Goal: Information Seeking & Learning: Learn about a topic

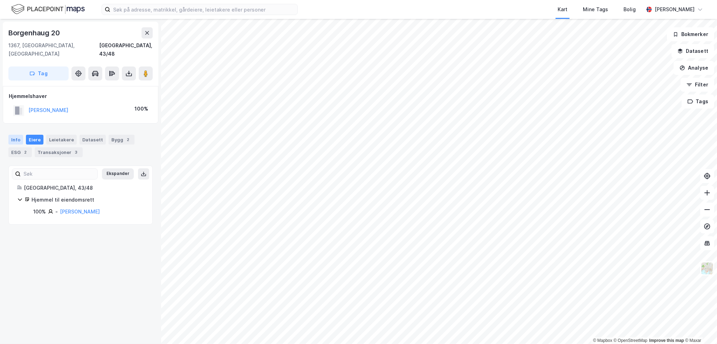
click at [19, 135] on div "Info" at bounding box center [15, 140] width 15 height 10
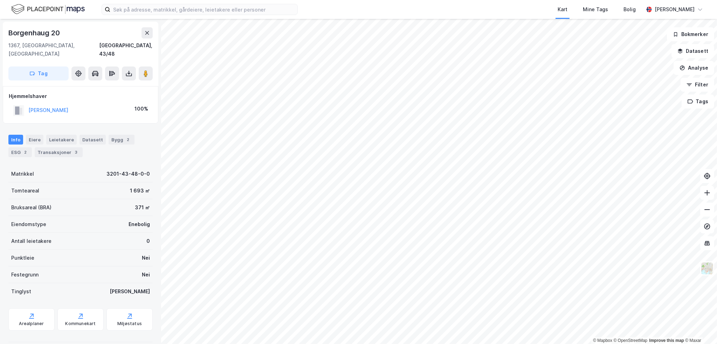
click at [49, 106] on div "[PERSON_NAME]" at bounding box center [48, 110] width 40 height 8
click at [0, 0] on button "[PERSON_NAME]" at bounding box center [0, 0] width 0 height 0
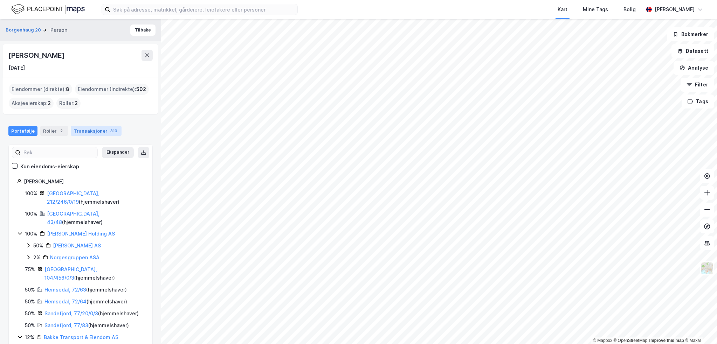
click at [111, 133] on div "310" at bounding box center [114, 131] width 10 height 7
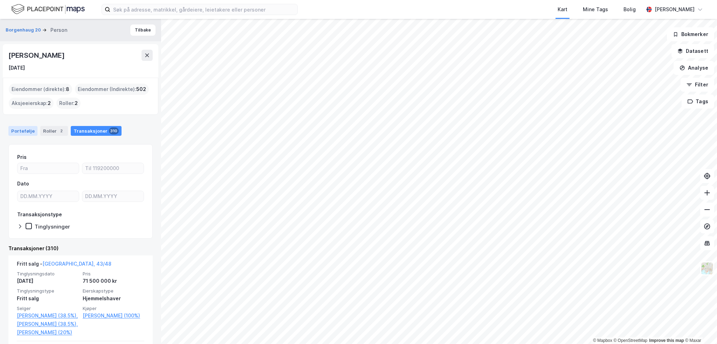
click at [19, 128] on div "Portefølje" at bounding box center [22, 131] width 29 height 10
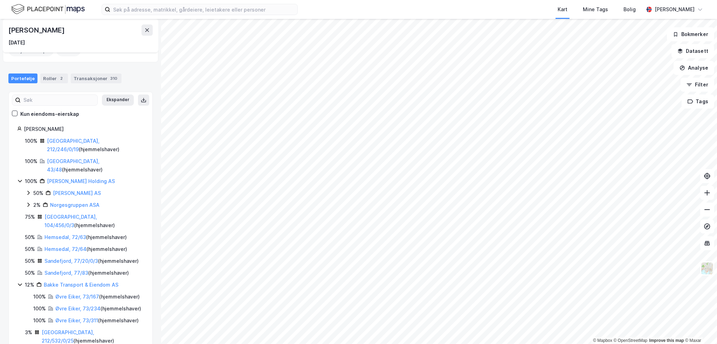
scroll to position [53, 0]
click at [64, 234] on link "Hemsedal, 72/63" at bounding box center [65, 237] width 42 height 6
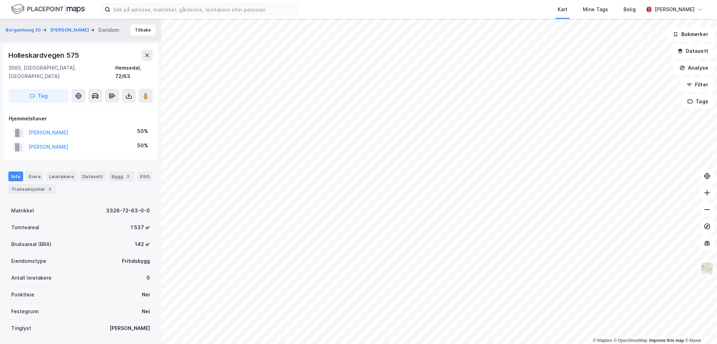
scroll to position [0, 0]
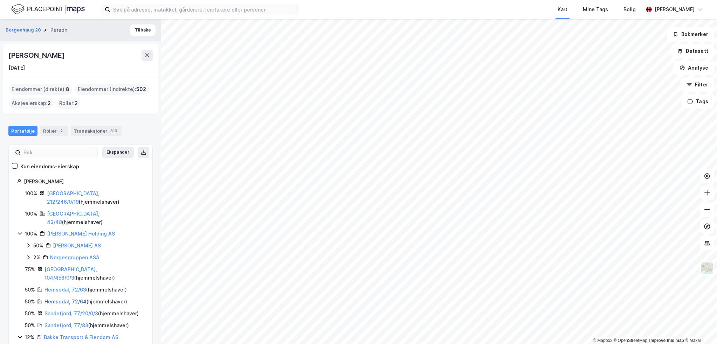
click at [70, 299] on link "Hemsedal, 72/64" at bounding box center [65, 302] width 42 height 6
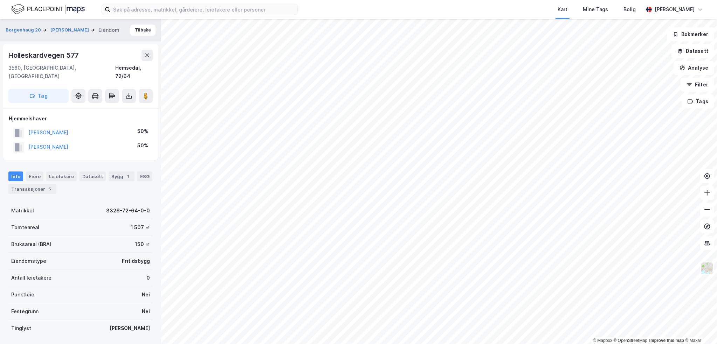
scroll to position [0, 0]
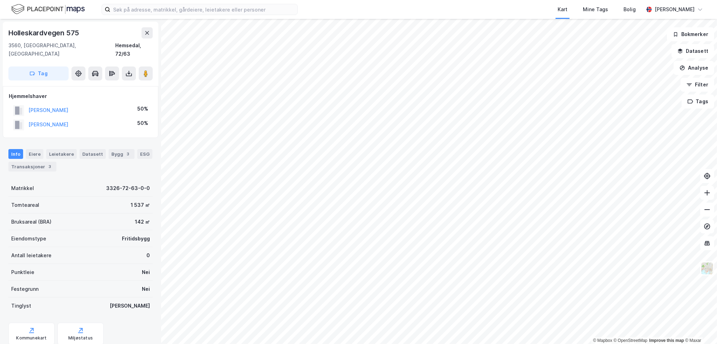
scroll to position [0, 0]
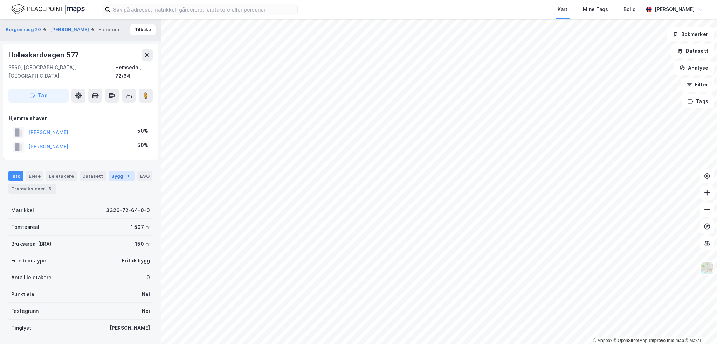
click at [125, 173] on div "1" at bounding box center [128, 176] width 7 height 7
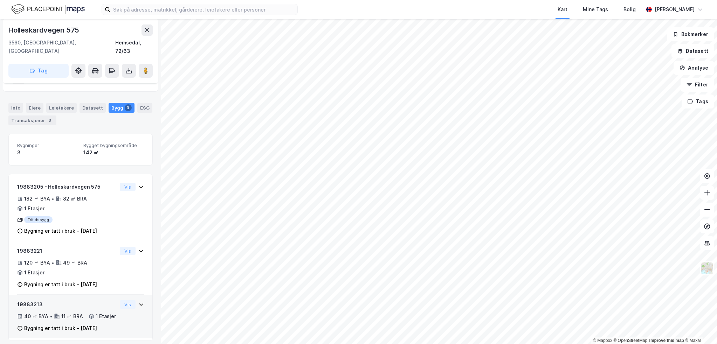
scroll to position [52, 0]
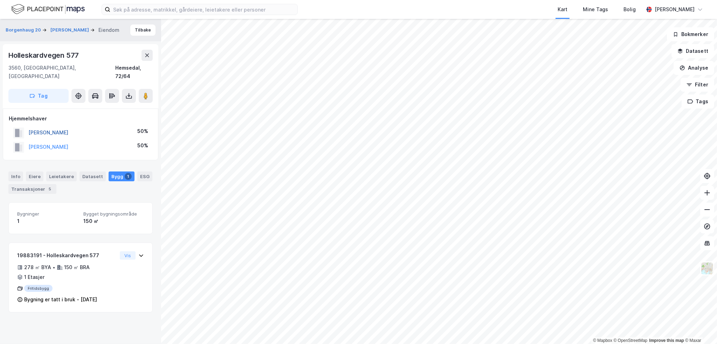
click at [0, 0] on button "[PERSON_NAME]" at bounding box center [0, 0] width 0 height 0
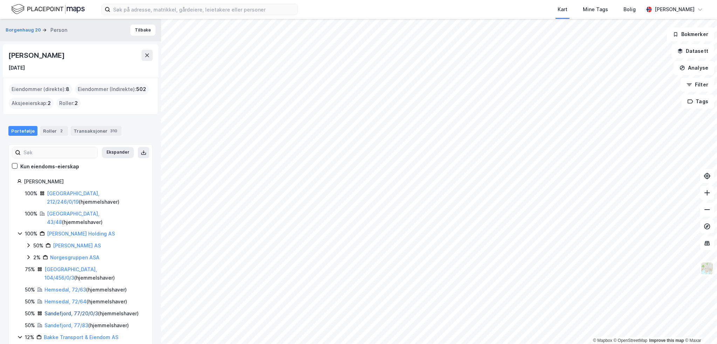
click at [67, 311] on link "Sandefjord, 77/20/0/3" at bounding box center [71, 314] width 54 height 6
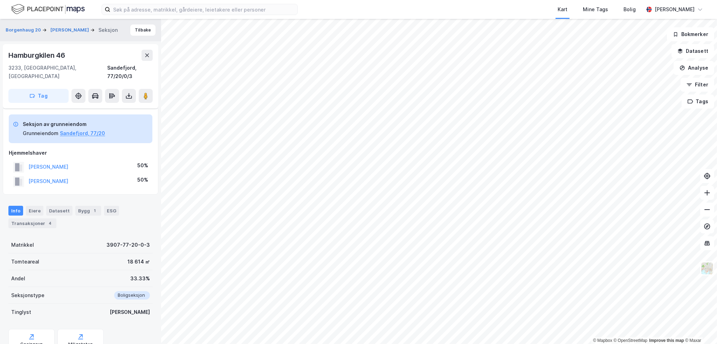
scroll to position [49, 0]
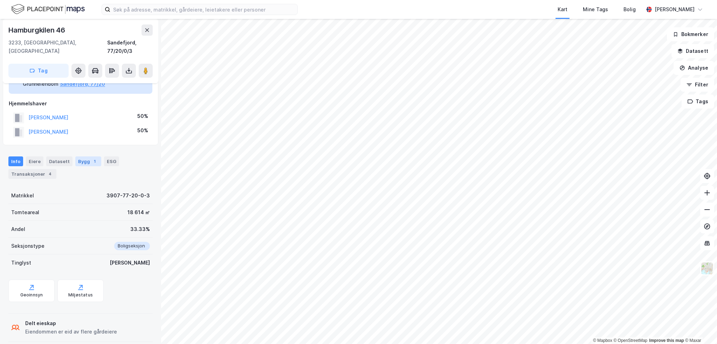
click at [84, 157] on div "Bygg 1" at bounding box center [88, 162] width 26 height 10
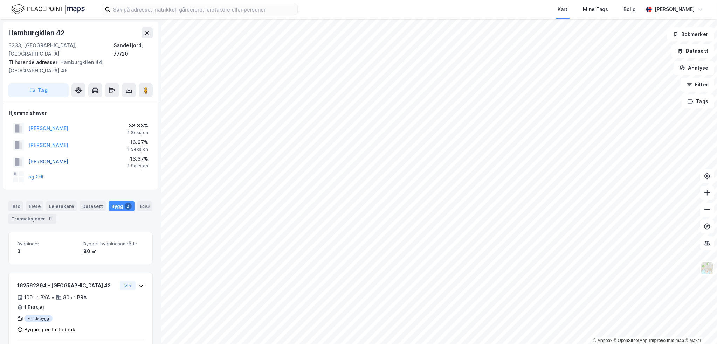
click at [0, 0] on button "[PERSON_NAME]" at bounding box center [0, 0] width 0 height 0
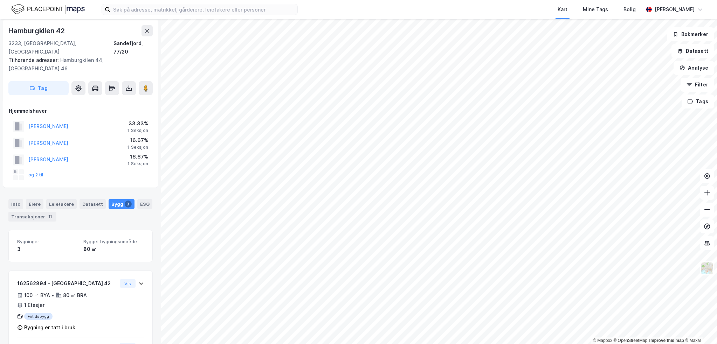
click at [41, 170] on div "og 2 til" at bounding box center [28, 175] width 30 height 11
click at [0, 0] on button "og 2 til" at bounding box center [0, 0] width 0 height 0
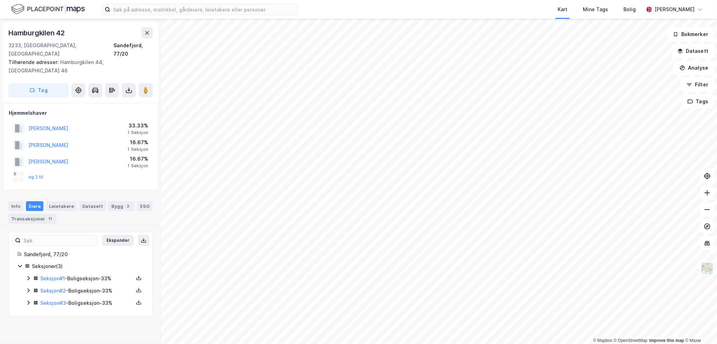
click at [30, 300] on icon at bounding box center [29, 303] width 6 height 6
click at [95, 324] on link "[PERSON_NAME]" at bounding box center [94, 327] width 40 height 6
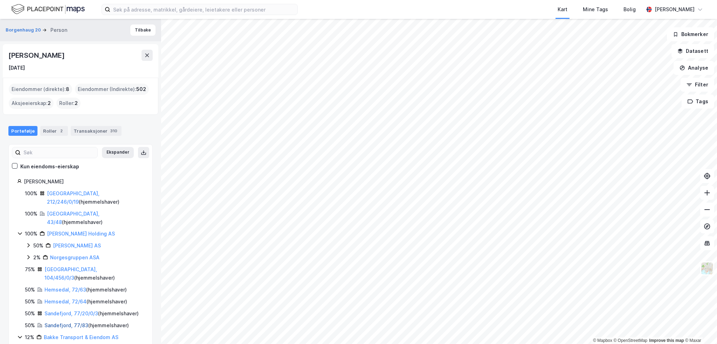
click at [59, 323] on link "Sandefjord, 77/83" at bounding box center [66, 326] width 44 height 6
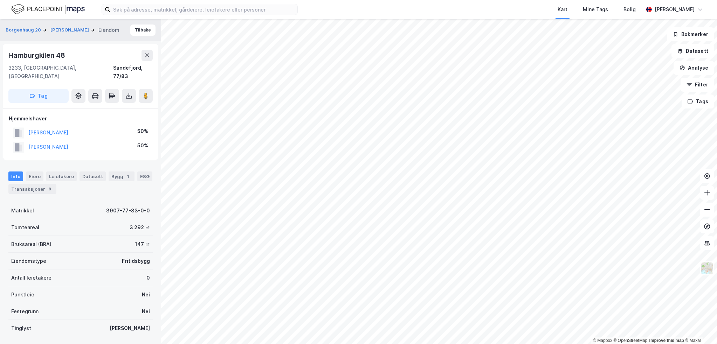
scroll to position [2, 0]
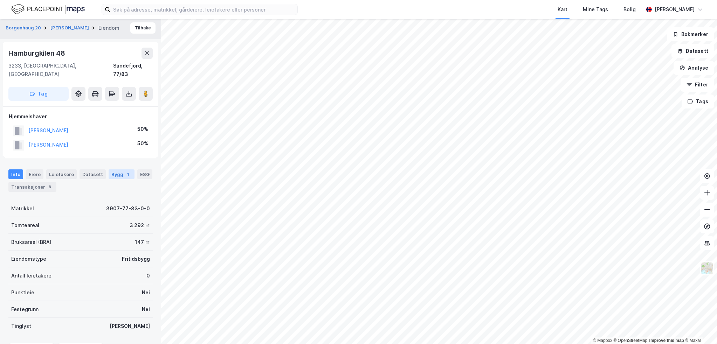
click at [112, 170] on div "Bygg 1" at bounding box center [122, 175] width 26 height 10
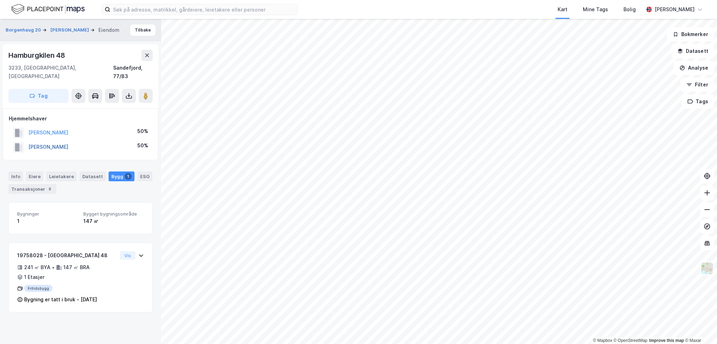
click at [0, 0] on button "[PERSON_NAME]" at bounding box center [0, 0] width 0 height 0
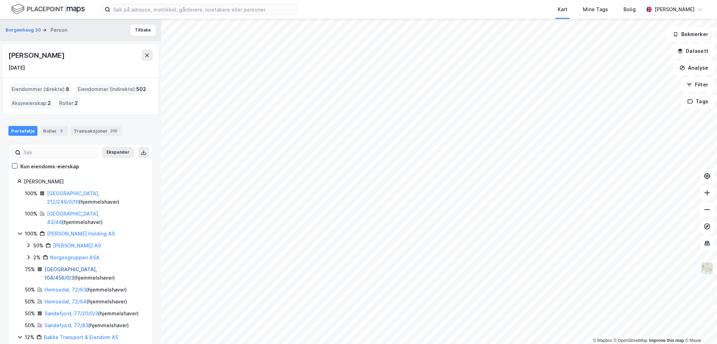
click at [53, 267] on link "[GEOGRAPHIC_DATA], 104/456/0/3" at bounding box center [70, 274] width 53 height 14
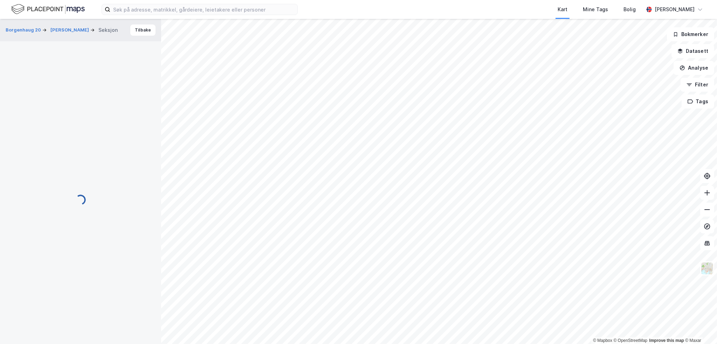
scroll to position [2, 0]
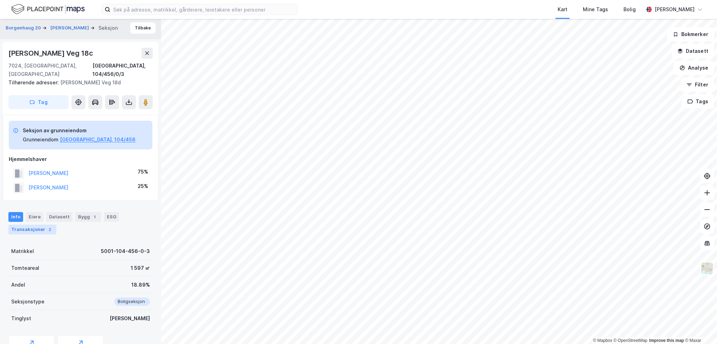
click at [38, 225] on div "Transaksjoner 2" at bounding box center [32, 230] width 48 height 10
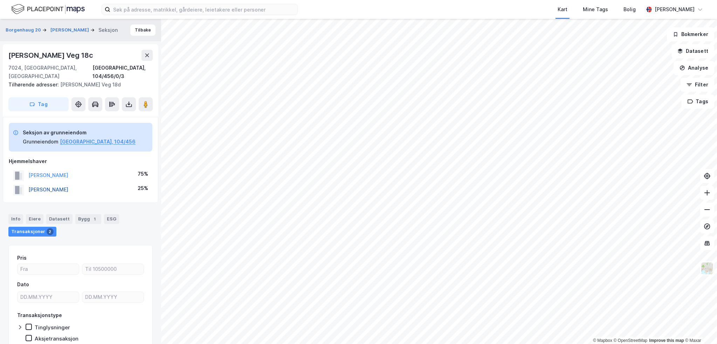
click at [0, 0] on button "[PERSON_NAME]" at bounding box center [0, 0] width 0 height 0
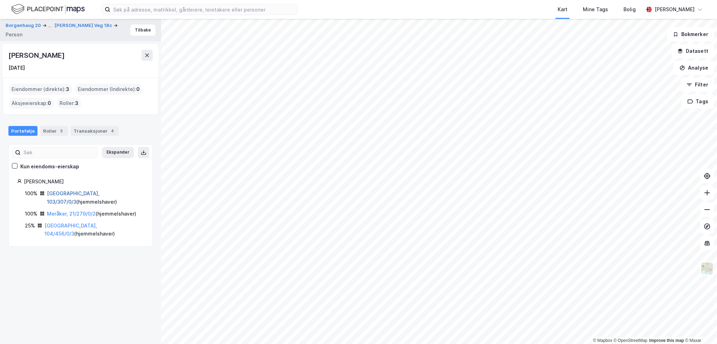
click at [76, 194] on link "[GEOGRAPHIC_DATA], 103/307/0/3" at bounding box center [73, 198] width 53 height 14
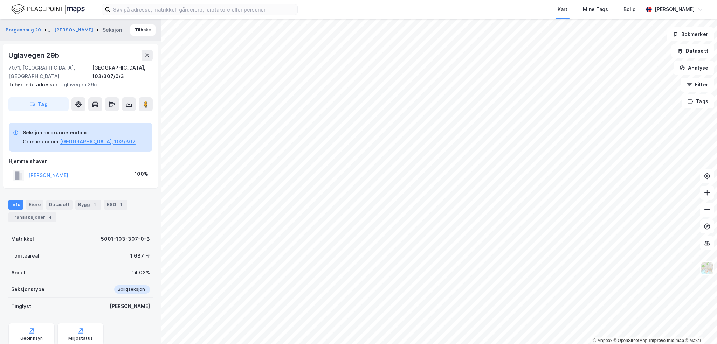
scroll to position [3, 0]
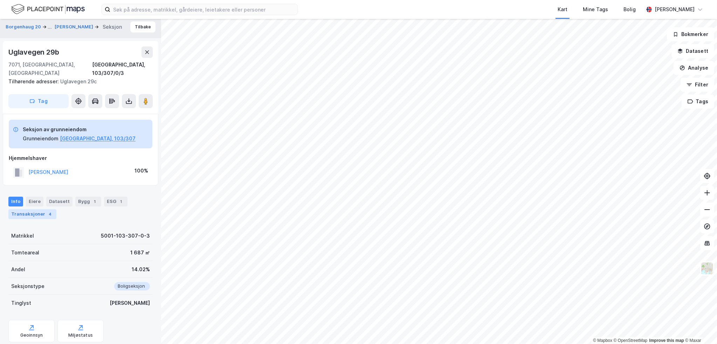
click at [47, 211] on div "4" at bounding box center [50, 214] width 7 height 7
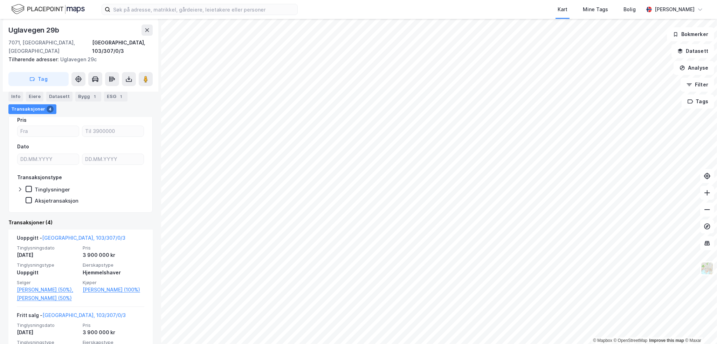
scroll to position [213, 0]
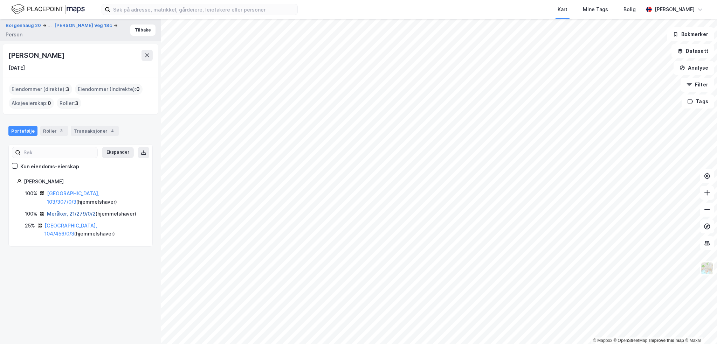
click at [48, 212] on link "Meråker, 21/279/0/2" at bounding box center [71, 214] width 49 height 6
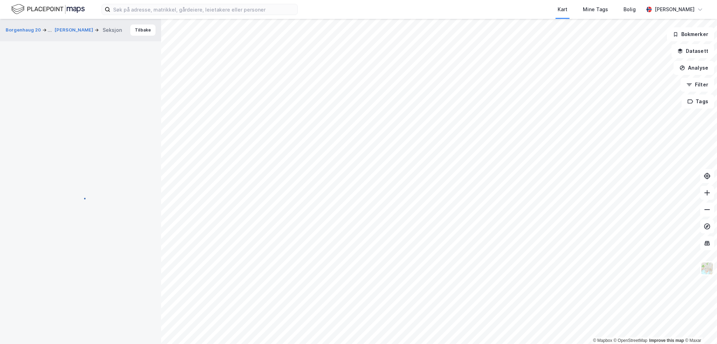
scroll to position [15, 0]
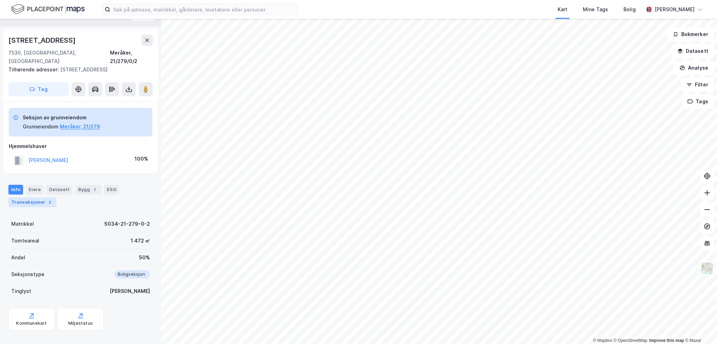
click at [46, 198] on div "Transaksjoner 2" at bounding box center [32, 203] width 48 height 10
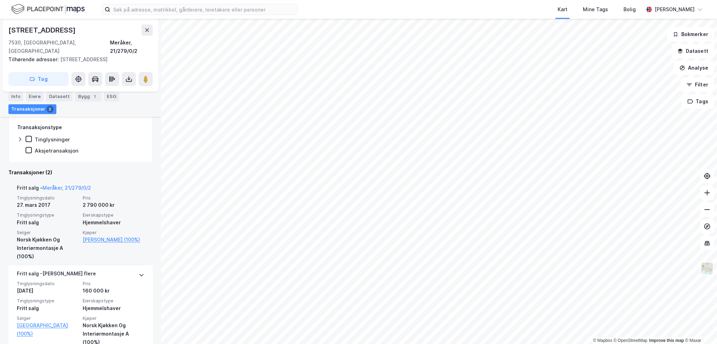
scroll to position [180, 0]
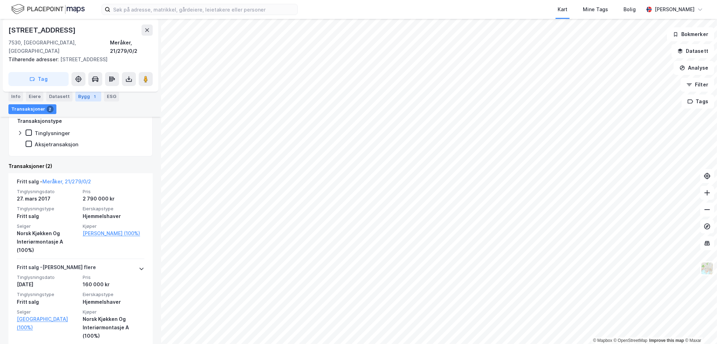
click at [80, 98] on div "Bygg 1" at bounding box center [88, 97] width 26 height 10
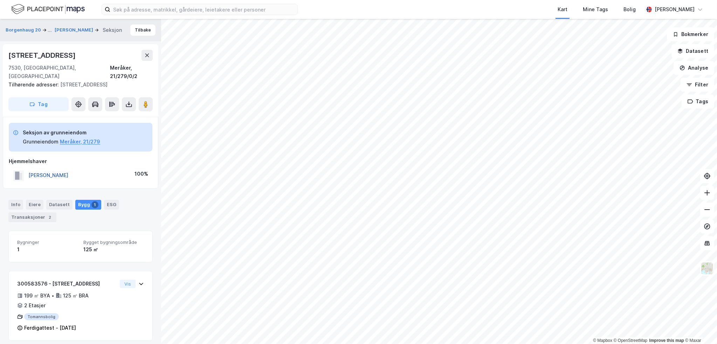
click at [0, 0] on button "[PERSON_NAME]" at bounding box center [0, 0] width 0 height 0
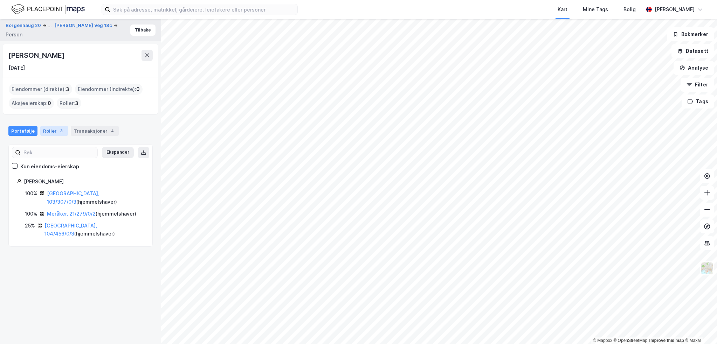
click at [46, 135] on div "Roller 3" at bounding box center [54, 131] width 28 height 10
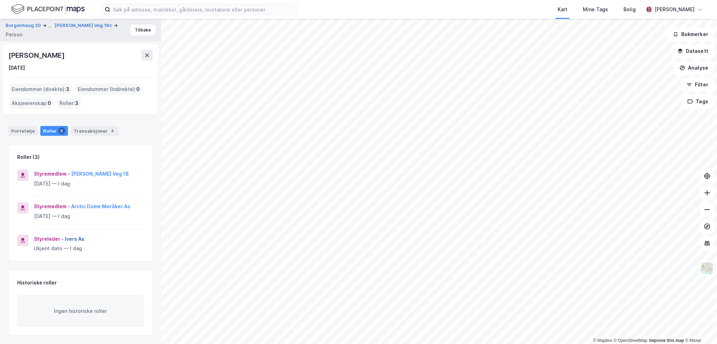
click at [0, 0] on button "Ivers As" at bounding box center [0, 0] width 0 height 0
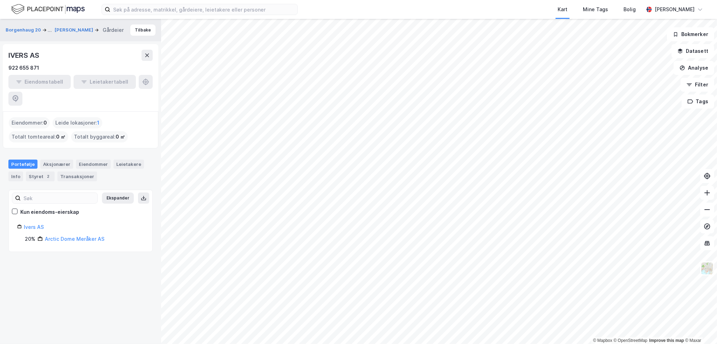
click at [37, 59] on div "IVERS AS" at bounding box center [24, 55] width 32 height 11
click at [55, 160] on div "Portefølje Aksjonærer Eiendommer Leietakere Info Styret 2 Transaksjoner" at bounding box center [80, 171] width 144 height 22
click at [50, 172] on div "Styret 2" at bounding box center [40, 177] width 29 height 10
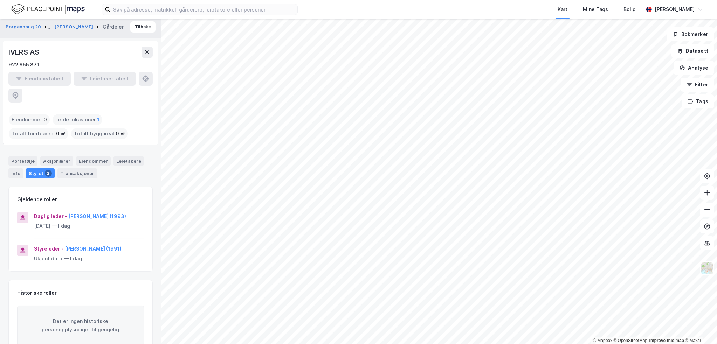
scroll to position [4, 0]
click at [0, 0] on button "[PERSON_NAME] (1991)" at bounding box center [0, 0] width 0 height 0
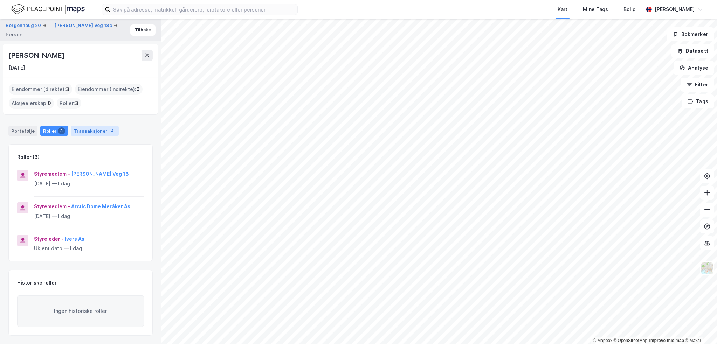
click at [94, 133] on div "Transaksjoner 4" at bounding box center [95, 131] width 48 height 10
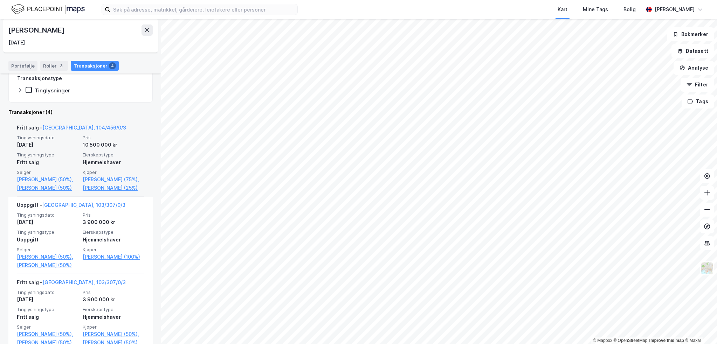
scroll to position [140, 0]
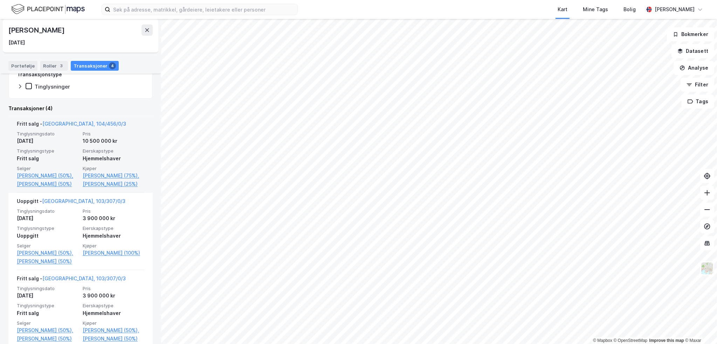
drag, startPoint x: 103, startPoint y: 173, endPoint x: 89, endPoint y: 170, distance: 14.4
click at [103, 173] on link "[PERSON_NAME] (75%)," at bounding box center [114, 176] width 62 height 8
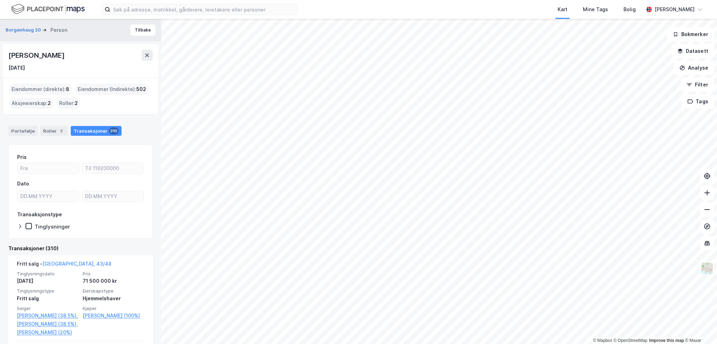
click at [29, 137] on div "Portefølje Roller 2 Transaksjoner 310" at bounding box center [80, 128] width 161 height 21
click at [27, 130] on div "Portefølje" at bounding box center [22, 131] width 29 height 10
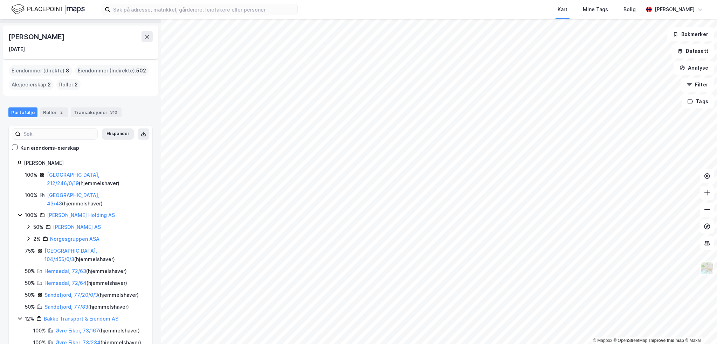
scroll to position [35, 0]
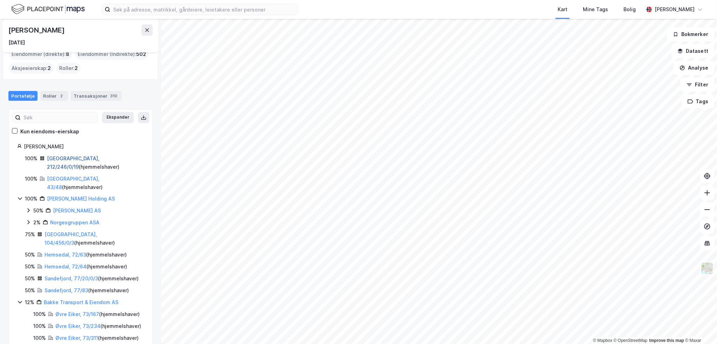
click at [79, 156] on link "[GEOGRAPHIC_DATA], 212/246/0/19" at bounding box center [73, 163] width 53 height 14
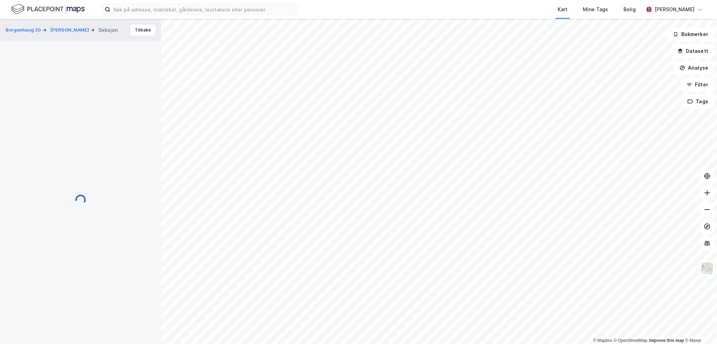
scroll to position [15, 0]
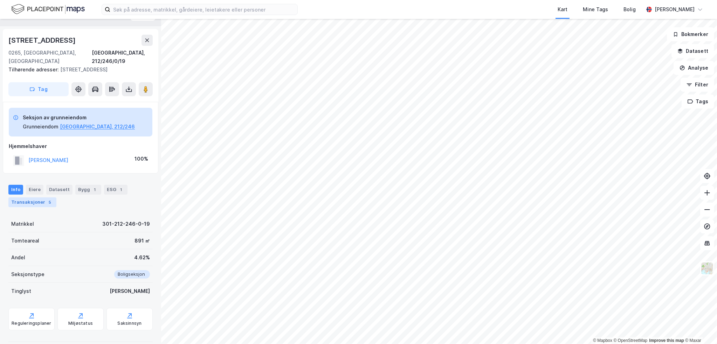
click at [48, 199] on div "5" at bounding box center [50, 202] width 7 height 7
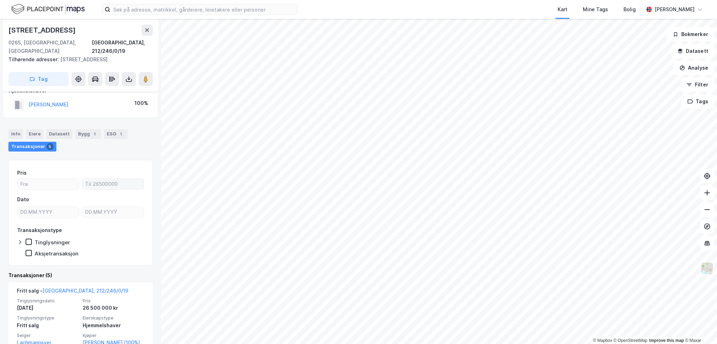
scroll to position [85, 0]
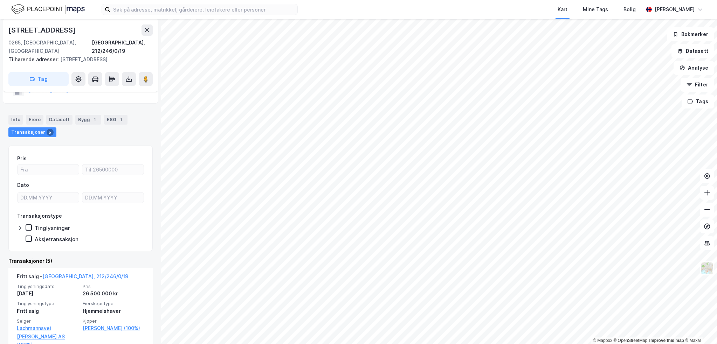
click at [41, 25] on div "[STREET_ADDRESS]" at bounding box center [42, 30] width 69 height 11
drag, startPoint x: 104, startPoint y: 123, endPoint x: 94, endPoint y: 89, distance: 35.5
